Goal: Information Seeking & Learning: Learn about a topic

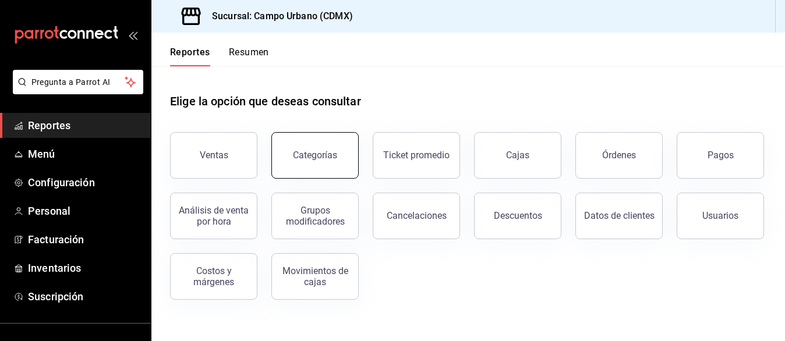
click at [321, 160] on div "Categorías" at bounding box center [315, 155] width 44 height 11
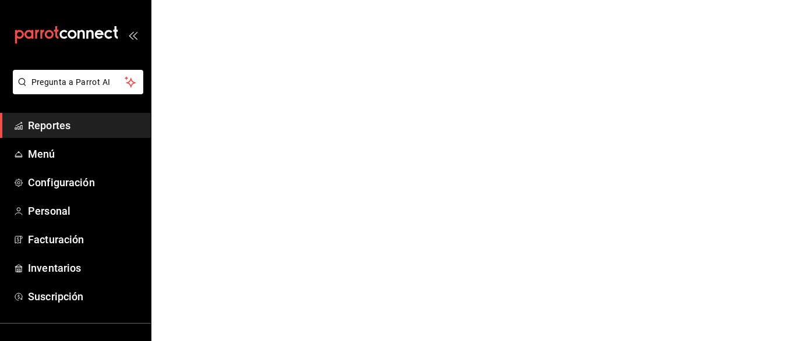
click at [104, 130] on span "Reportes" at bounding box center [84, 126] width 113 height 16
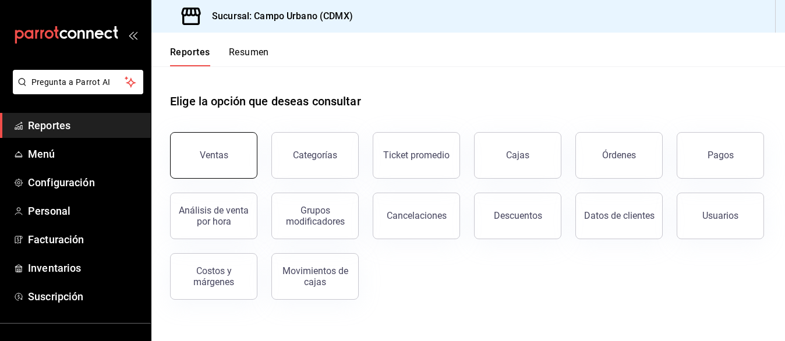
click at [218, 161] on button "Ventas" at bounding box center [213, 155] width 87 height 47
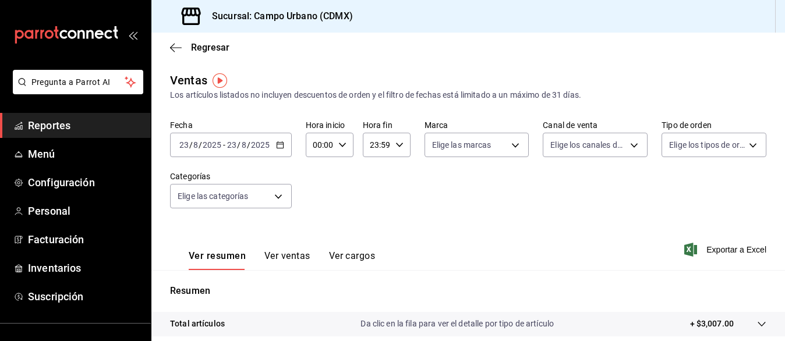
click at [283, 144] on div "[DATE] [DATE] - [DATE] [DATE]" at bounding box center [231, 145] width 122 height 24
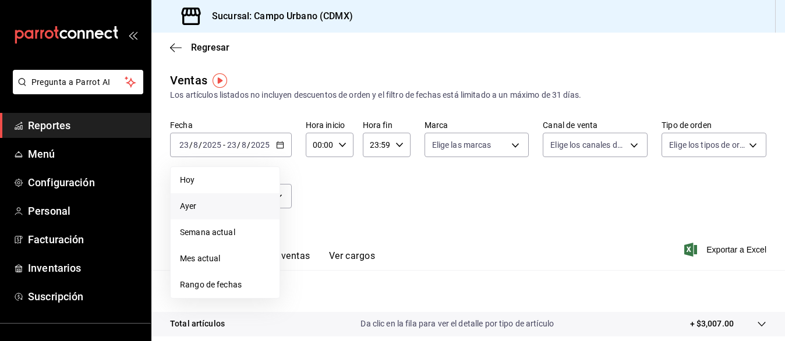
click at [235, 205] on span "Ayer" at bounding box center [225, 206] width 90 height 12
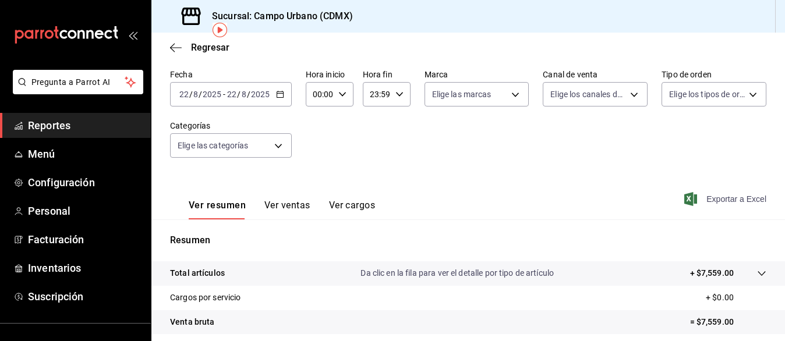
scroll to position [49, 0]
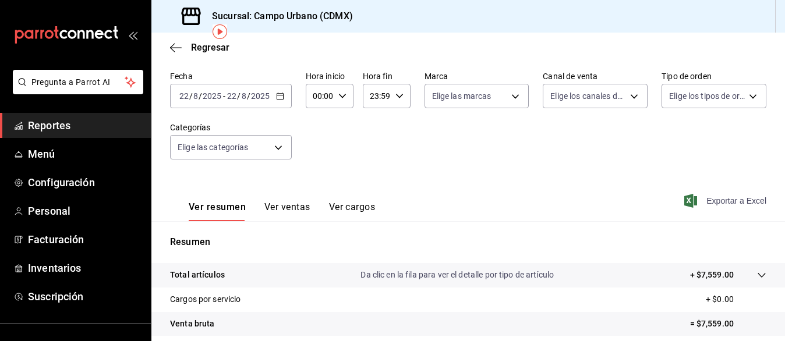
click at [711, 200] on span "Exportar a Excel" at bounding box center [726, 201] width 80 height 14
click at [218, 35] on img "button" at bounding box center [219, 31] width 15 height 15
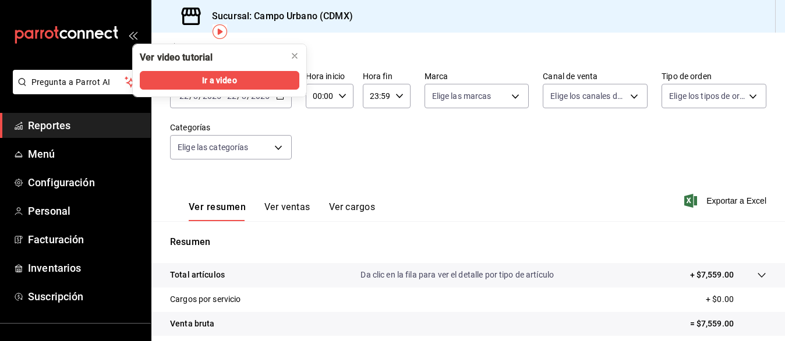
click at [413, 35] on div "Regresar" at bounding box center [467, 48] width 633 height 30
click at [268, 76] on button "Ir a video" at bounding box center [219, 80] width 159 height 19
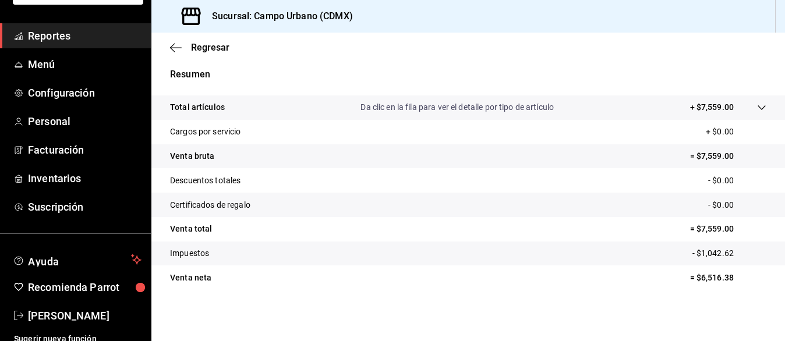
scroll to position [97, 0]
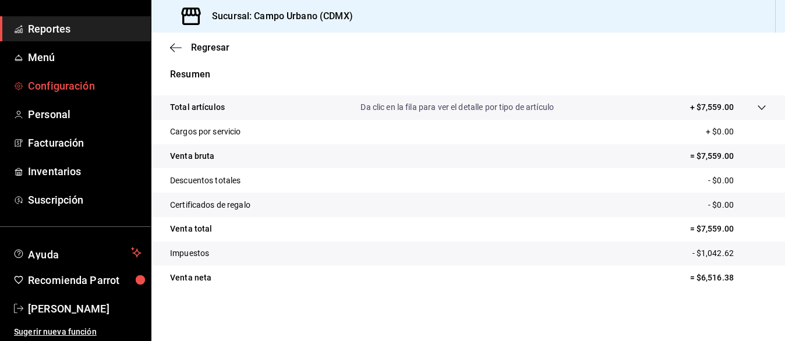
click at [55, 89] on span "Configuración" at bounding box center [84, 86] width 113 height 16
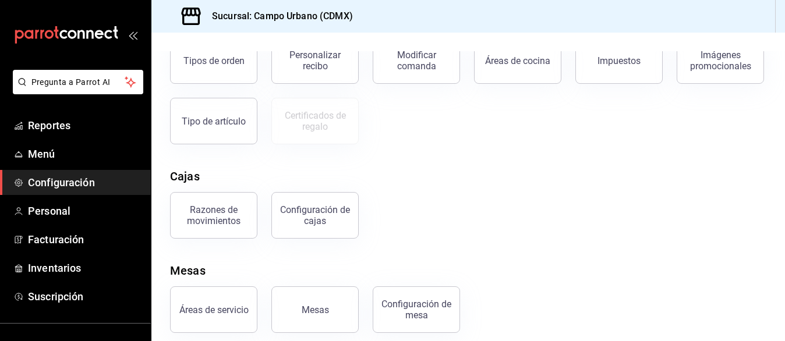
scroll to position [170, 0]
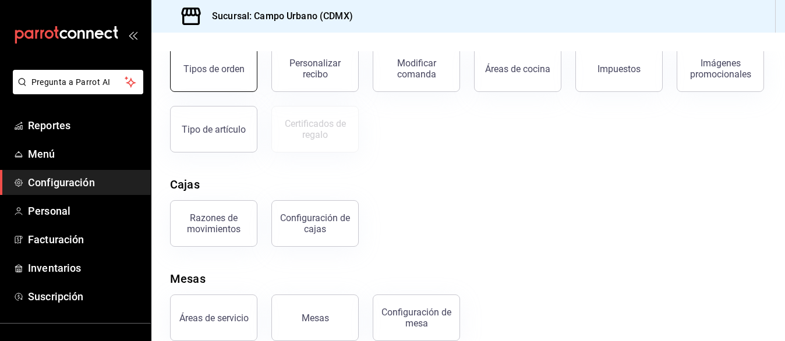
click at [223, 92] on button "Tipos de orden" at bounding box center [213, 68] width 87 height 47
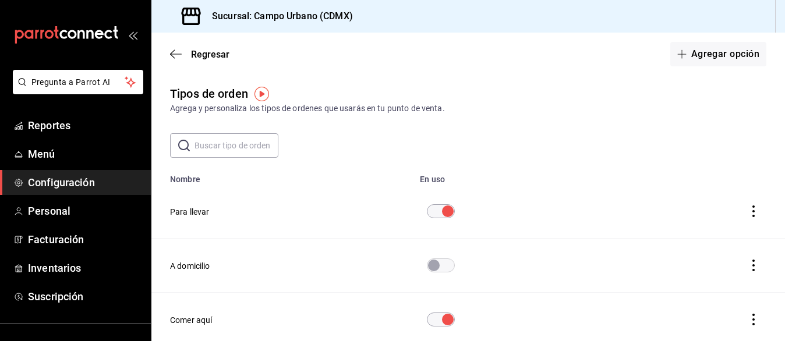
click at [283, 16] on h3 "Sucursal: Campo Urbano (CDMX)" at bounding box center [278, 16] width 150 height 14
click at [190, 15] on icon at bounding box center [190, 16] width 19 height 17
click at [76, 125] on span "Reportes" at bounding box center [84, 126] width 113 height 16
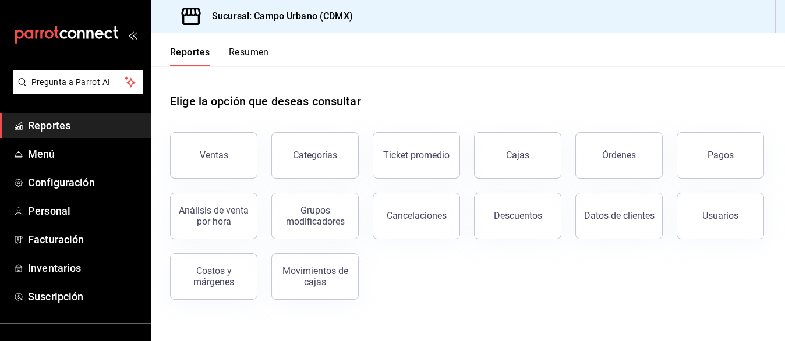
click at [327, 14] on h3 "Sucursal: Campo Urbano (CDMX)" at bounding box center [278, 16] width 150 height 14
click at [739, 155] on button "Pagos" at bounding box center [719, 155] width 87 height 47
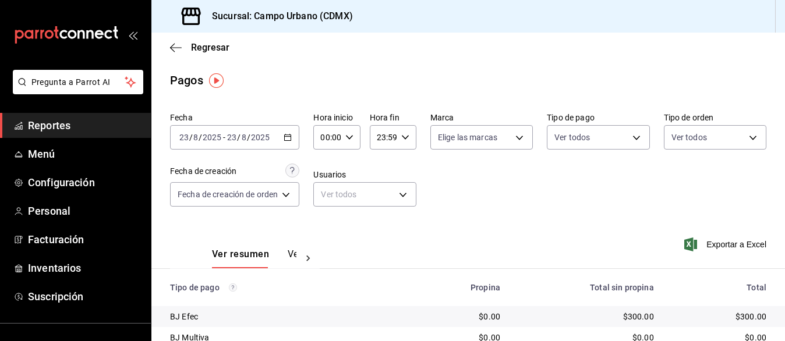
click at [290, 134] on icon "button" at bounding box center [287, 137] width 8 height 8
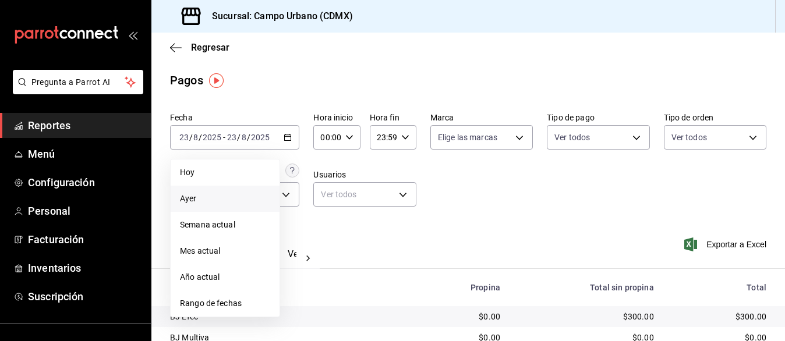
click at [222, 193] on span "Ayer" at bounding box center [225, 199] width 90 height 12
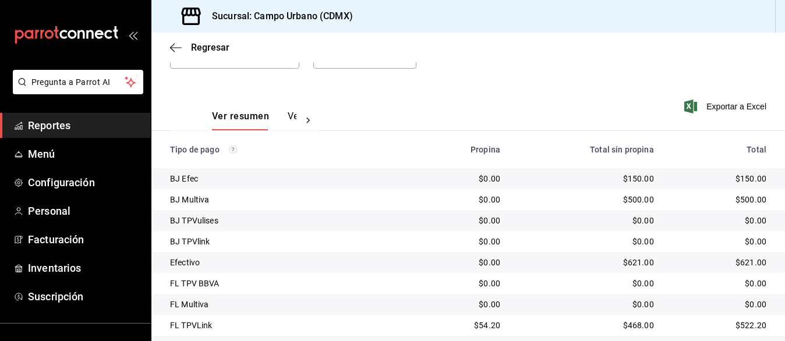
scroll to position [158, 0]
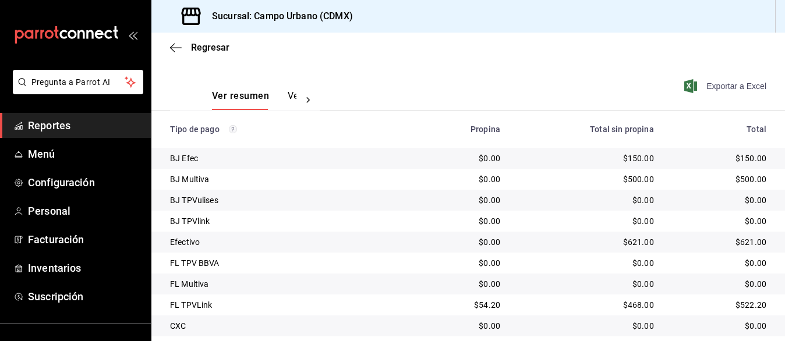
click at [732, 87] on span "Exportar a Excel" at bounding box center [726, 86] width 80 height 14
click at [171, 47] on icon "button" at bounding box center [176, 47] width 12 height 10
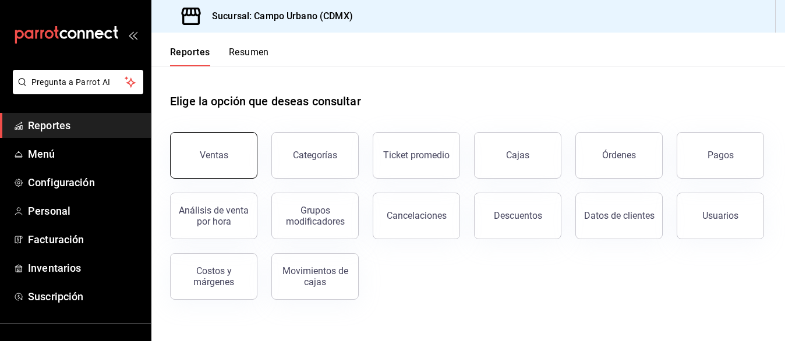
click at [240, 167] on button "Ventas" at bounding box center [213, 155] width 87 height 47
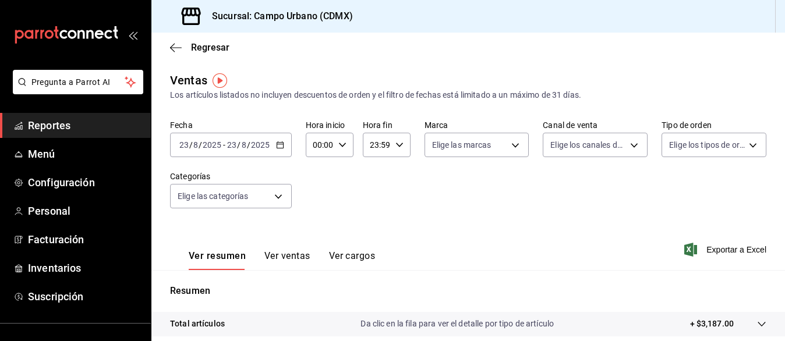
click at [280, 145] on icon "button" at bounding box center [280, 145] width 8 height 8
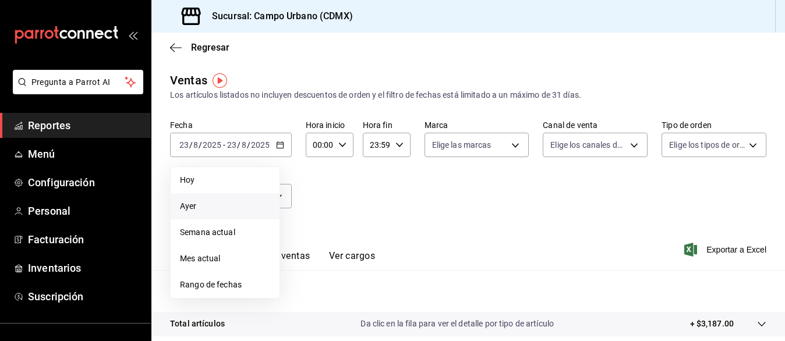
click at [242, 207] on span "Ayer" at bounding box center [225, 206] width 90 height 12
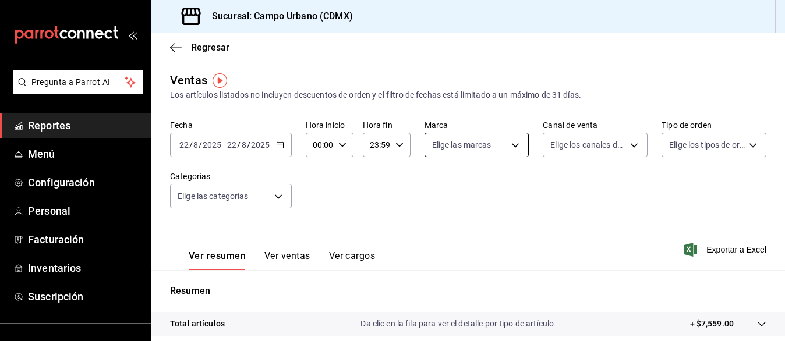
click at [509, 144] on body "Pregunta a Parrot AI Reportes Menú Configuración Personal Facturación Inventari…" at bounding box center [392, 170] width 785 height 341
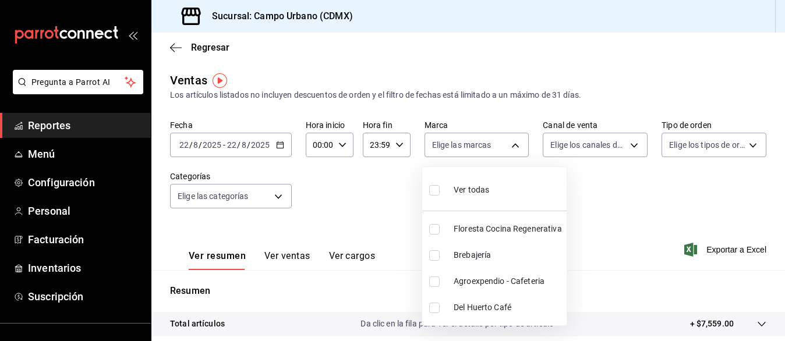
click at [435, 282] on input "checkbox" at bounding box center [434, 281] width 10 height 10
checkbox input "true"
type input "3940b3c9-d4d6-48c3-8756-46d8d5e51d0c"
click at [436, 307] on input "checkbox" at bounding box center [434, 308] width 10 height 10
checkbox input "true"
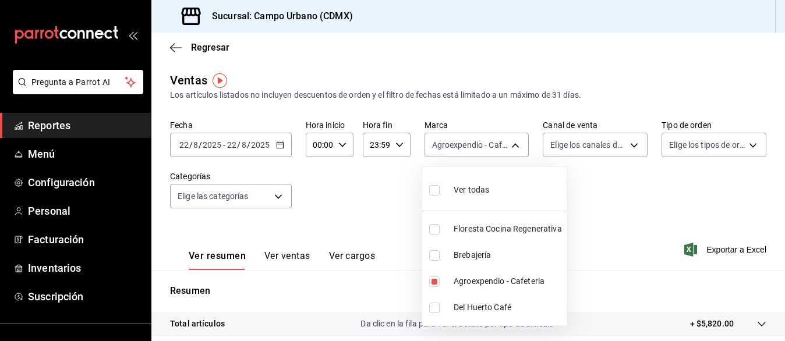
type input "3940b3c9-d4d6-48c3-8756-46d8d5e51d0c,42793543-fac9-46e7-ade5-f23a1624aefd"
click at [592, 139] on div at bounding box center [392, 170] width 785 height 341
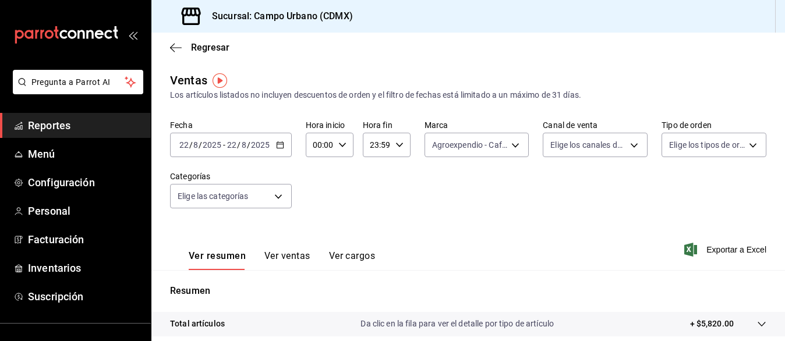
click at [591, 144] on body "Pregunta a Parrot AI Reportes Menú Configuración Personal Facturación Inventari…" at bounding box center [392, 170] width 785 height 341
click at [551, 179] on input "checkbox" at bounding box center [550, 179] width 10 height 10
checkbox input "true"
type input "PARROT,UBER_EATS,RAPPI,DIDI_FOOD,ONLINE"
checkbox input "true"
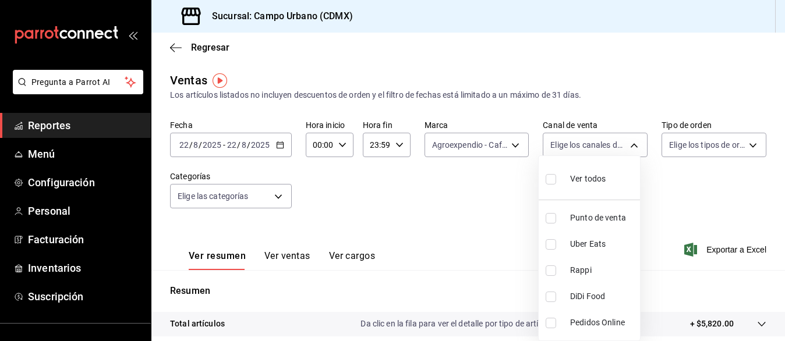
checkbox input "true"
click at [678, 149] on div at bounding box center [392, 170] width 785 height 341
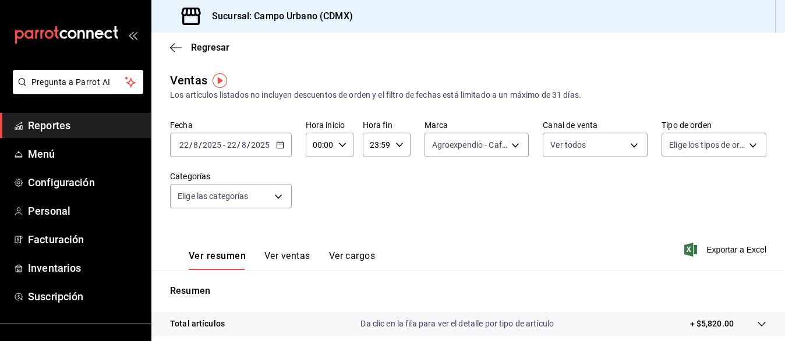
click at [678, 149] on body "Pregunta a Parrot AI Reportes Menú Configuración Personal Facturación Inventari…" at bounding box center [392, 170] width 785 height 341
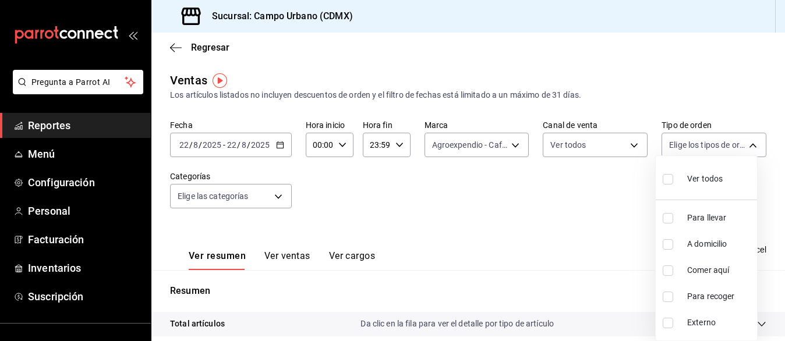
click at [663, 177] on input "checkbox" at bounding box center [667, 179] width 10 height 10
checkbox input "true"
type input "4fc48629-8f20-4e1f-82cf-b1b27f0bd8f7,d0025e08-4f23-466f-9add-653301f80aa9,73a7c…"
checkbox input "true"
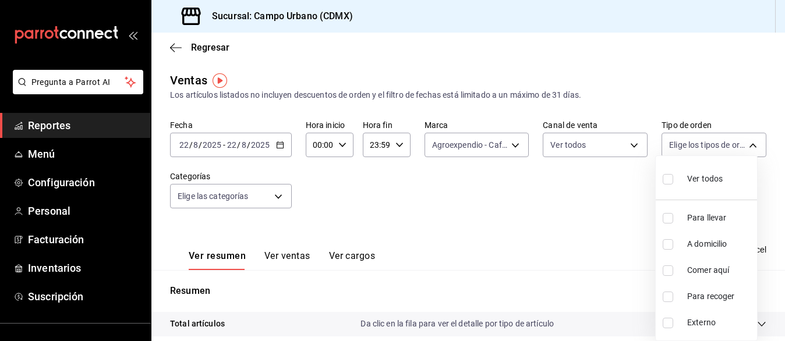
checkbox input "true"
drag, startPoint x: 779, startPoint y: 133, endPoint x: 773, endPoint y: 226, distance: 93.9
click at [773, 226] on div at bounding box center [392, 170] width 785 height 341
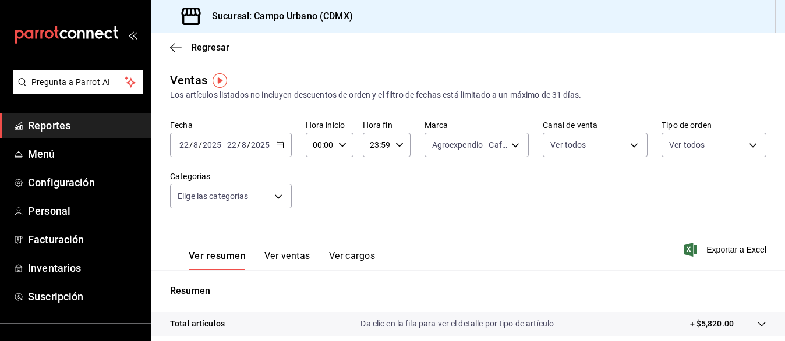
click at [292, 256] on button "Ver ventas" at bounding box center [287, 260] width 46 height 20
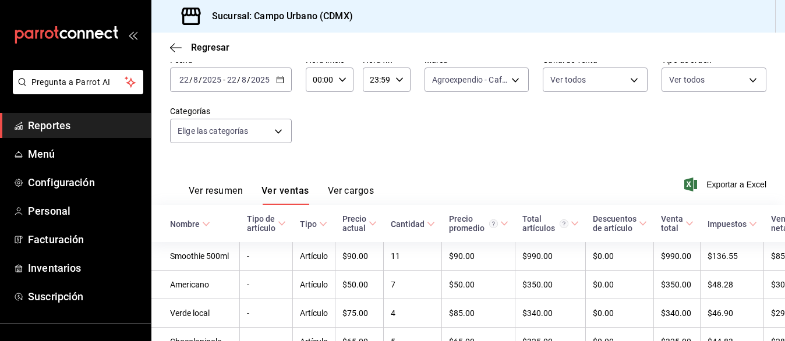
scroll to position [74, 0]
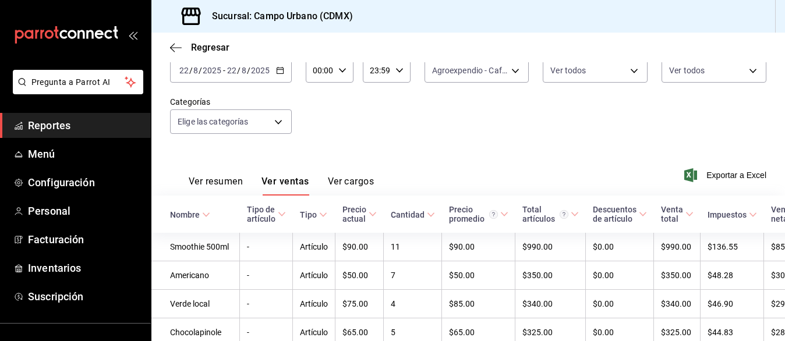
click at [363, 184] on button "Ver cargos" at bounding box center [351, 186] width 47 height 20
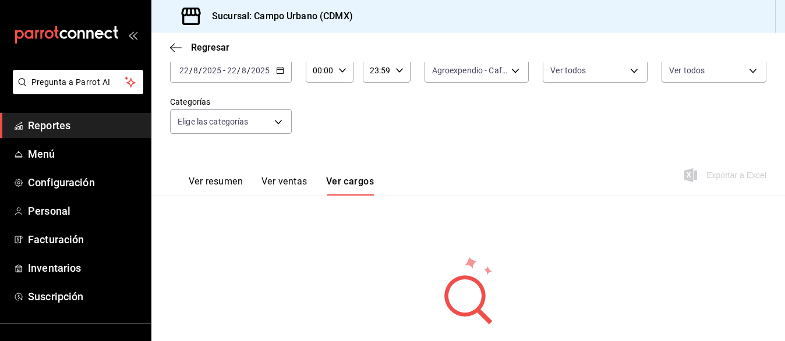
click at [222, 181] on button "Ver resumen" at bounding box center [216, 186] width 54 height 20
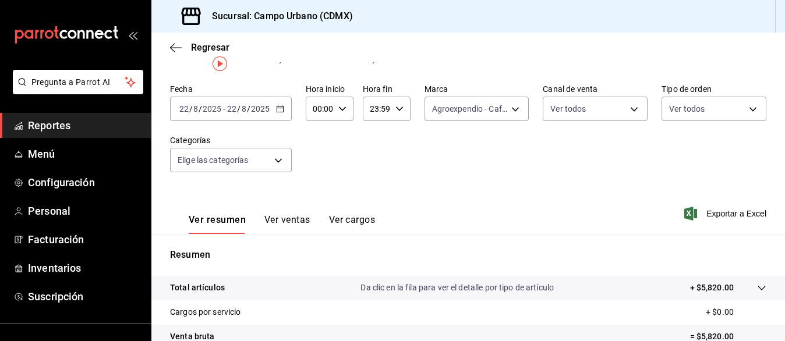
scroll to position [17, 0]
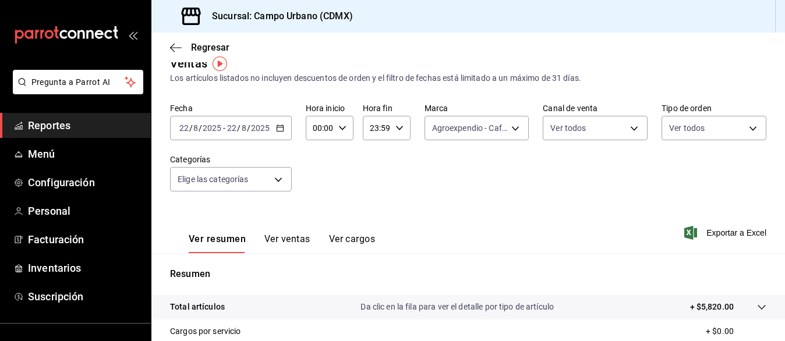
click at [289, 237] on button "Ver ventas" at bounding box center [287, 243] width 46 height 20
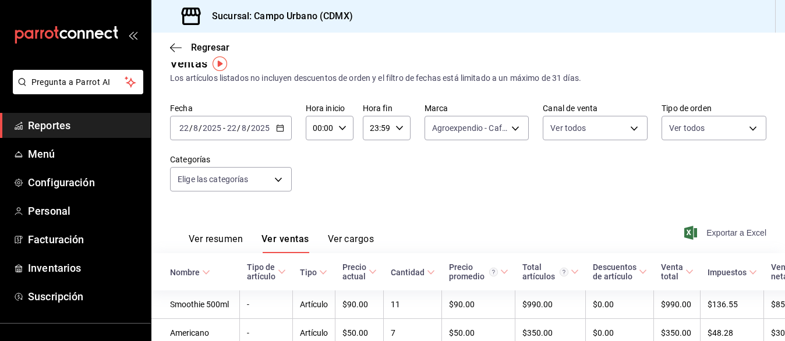
click at [707, 229] on span "Exportar a Excel" at bounding box center [726, 233] width 80 height 14
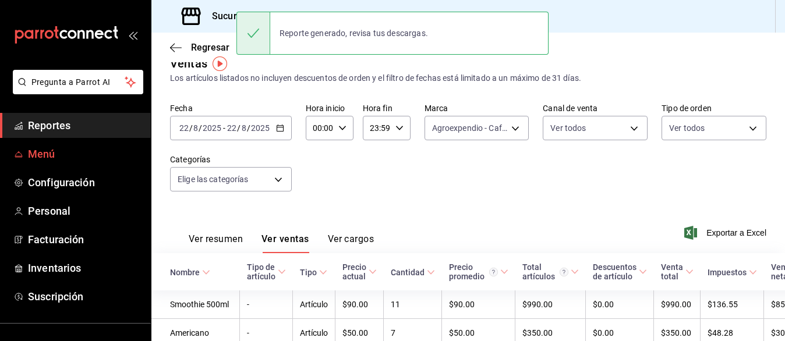
click at [51, 159] on span "Menú" at bounding box center [84, 154] width 113 height 16
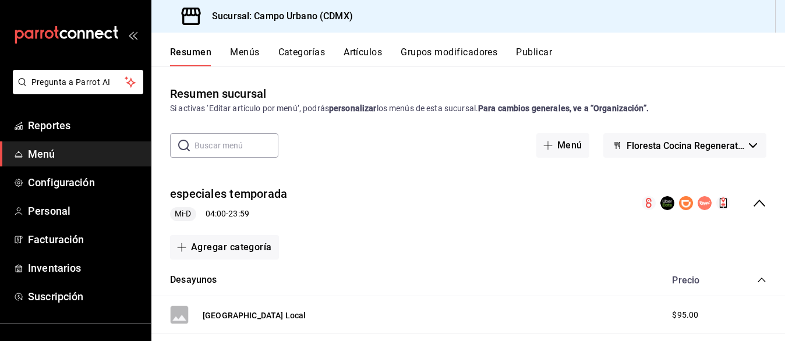
click at [674, 147] on span "Floresta Cocina Regenerativa" at bounding box center [685, 145] width 118 height 11
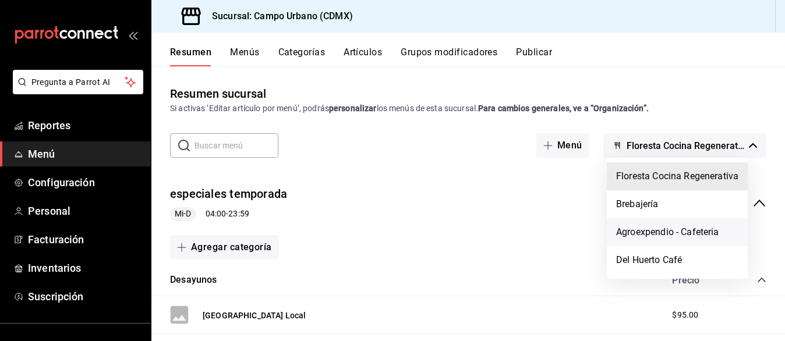
click at [648, 236] on li "Agroexpendio - Cafeteria" at bounding box center [676, 232] width 141 height 28
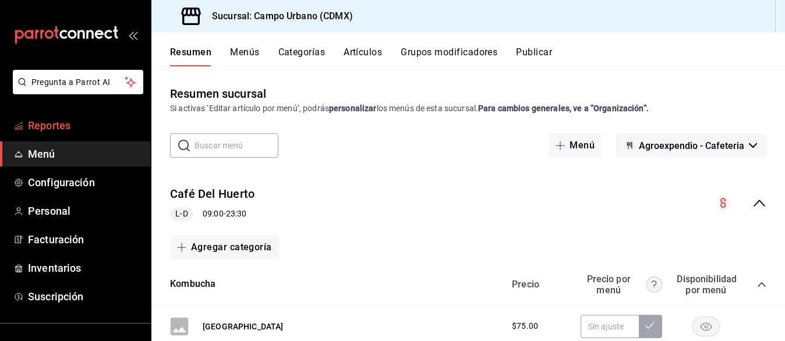
click at [69, 130] on span "Reportes" at bounding box center [84, 126] width 113 height 16
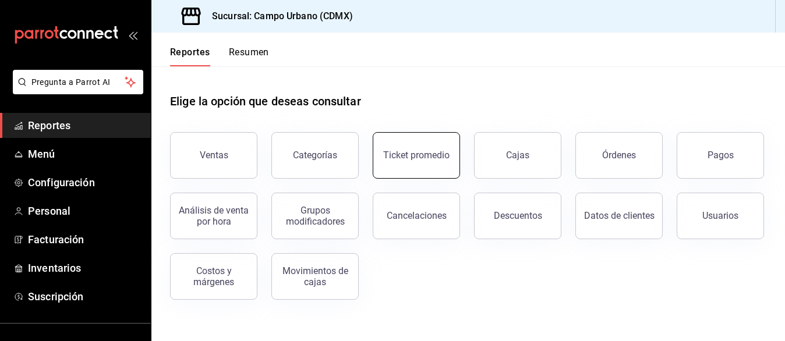
click at [416, 154] on div "Ticket promedio" at bounding box center [416, 155] width 66 height 11
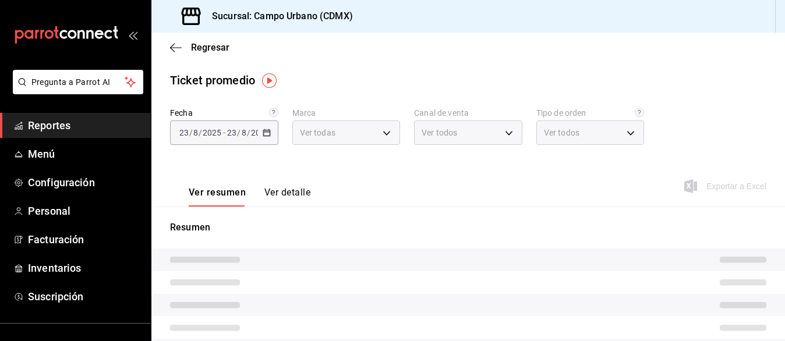
type input "f2e5bddf-476e-49d4-87ae-66ec6013e618,ebe00a7c-5dab-4e87-933b-f4517ba5e88c,3940b…"
type input "PARROT,UBER_EATS,RAPPI,DIDI_FOOD,ONLINE"
type input "4fc48629-8f20-4e1f-82cf-b1b27f0bd8f7,d0025e08-4f23-466f-9add-653301f80aa9,73a7c…"
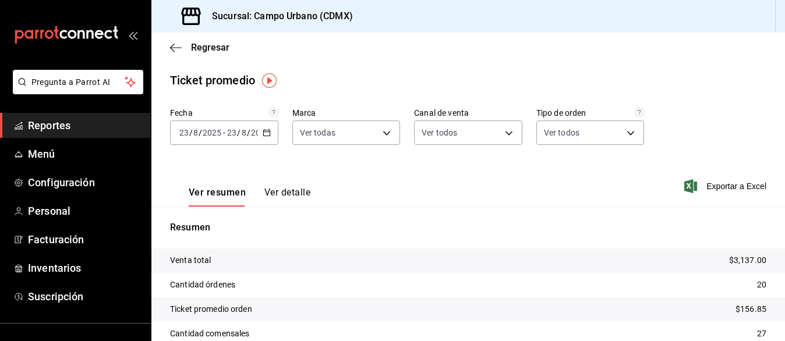
click at [282, 193] on button "Ver detalle" at bounding box center [287, 197] width 46 height 20
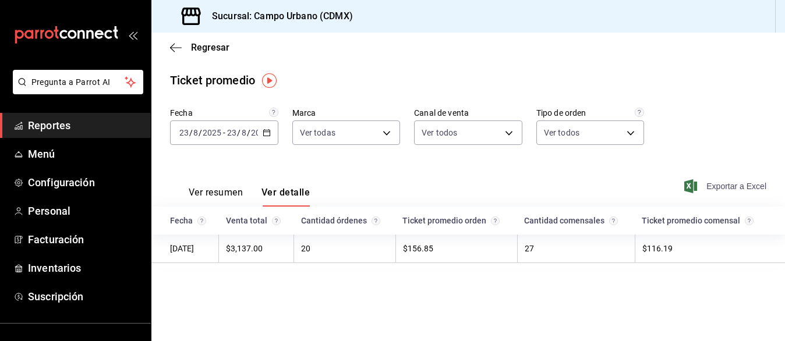
click at [736, 179] on span "Exportar a Excel" at bounding box center [726, 186] width 80 height 14
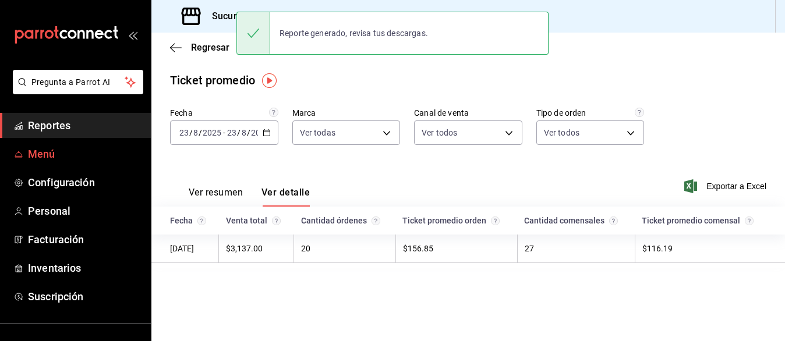
click at [49, 156] on span "Menú" at bounding box center [84, 154] width 113 height 16
